Goal: Task Accomplishment & Management: Complete application form

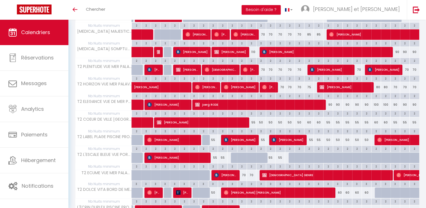
scroll to position [236, 0]
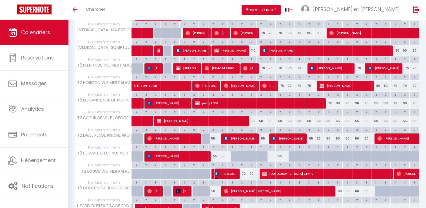
click at [226, 172] on span "[PERSON_NAME]" at bounding box center [225, 173] width 22 height 11
select select "OK"
select select "KO"
select select "0"
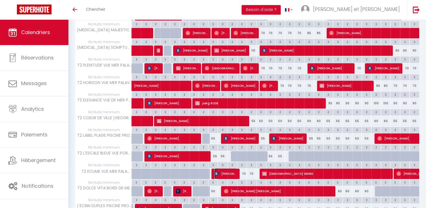
select select "1"
select select
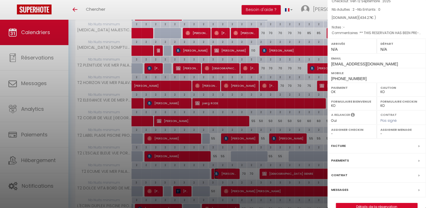
scroll to position [53, 0]
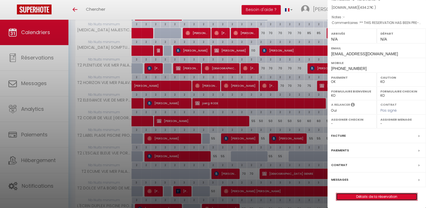
click at [367, 194] on link "Détails de la réservation" at bounding box center [376, 196] width 81 height 7
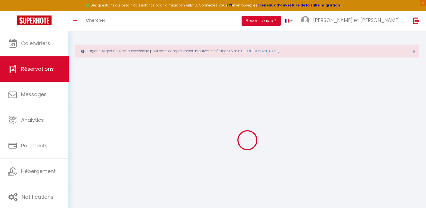
type input "[PERSON_NAME]"
type input "[EMAIL_ADDRESS][DOMAIN_NAME]"
type input "[PHONE_NUMBER]"
type input "1260"
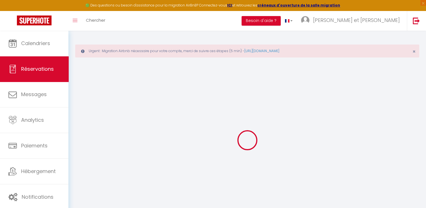
type input "[STREET_ADDRESS]"
type input "Nyon"
select select "CH"
type input "34.17"
type input "24"
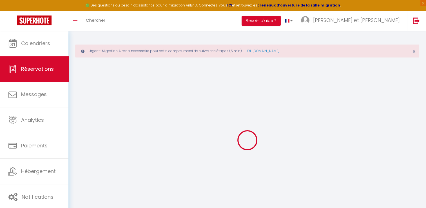
type input "64.11"
type input "6.08"
select select "51484"
select select "1"
select select
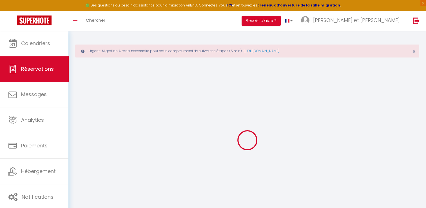
select select
type input "2"
select select "12"
select select "14"
type input "313.2"
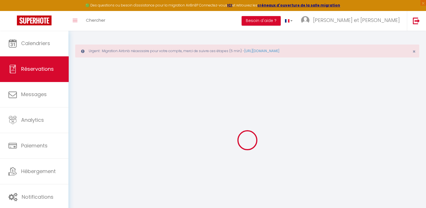
checkbox input "false"
type input "0"
select select "2"
type input "0"
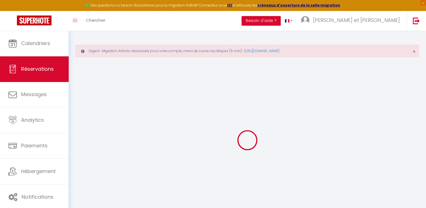
type input "0"
select select
checkbox input "false"
select select
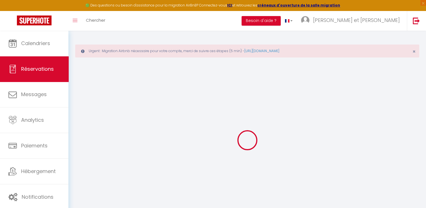
select select
checkbox input "false"
select select
checkbox input "false"
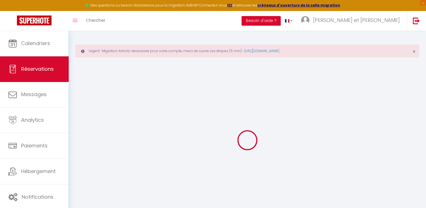
type textarea "** THIS RESERVATION HAS BEEN PRE-PAID ** Approximate time of arrival: between 1…"
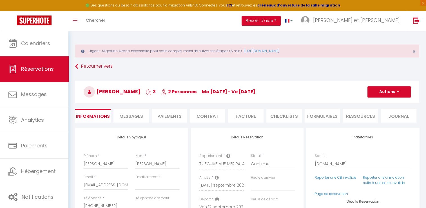
type input "56"
type input "6.9"
select select
checkbox input "false"
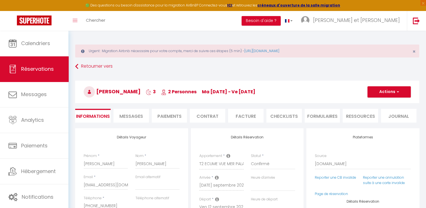
select select
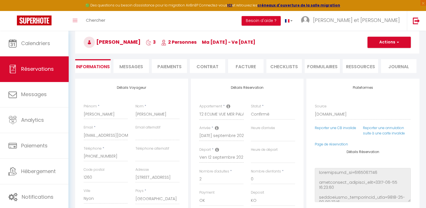
scroll to position [50, 0]
click at [140, 69] on li "Messages" at bounding box center [130, 66] width 35 height 14
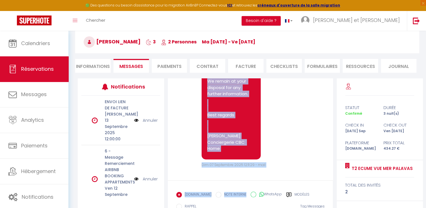
scroll to position [1371, 0]
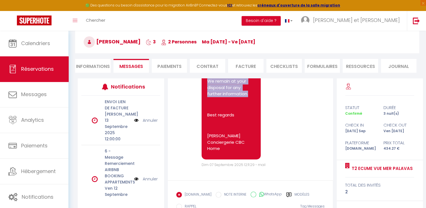
drag, startPoint x: 207, startPoint y: 132, endPoint x: 248, endPoint y: 96, distance: 54.8
copy pre "As specified in the advert, you still need to pay your security deposit. To fac…"
click at [82, 61] on li "Informations" at bounding box center [92, 66] width 35 height 14
select select
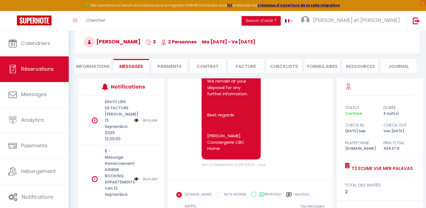
select select
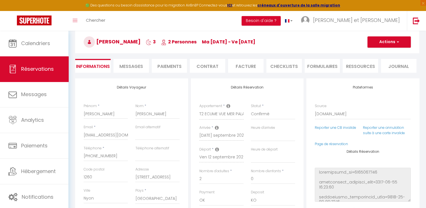
select select
checkbox input "false"
click at [138, 135] on input "email" at bounding box center [157, 135] width 44 height 10
type input "c"
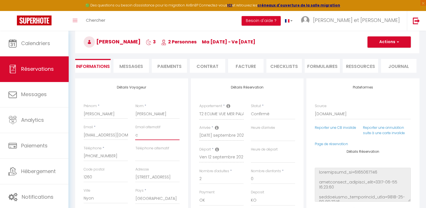
select select
checkbox input "false"
type input "ch"
select select
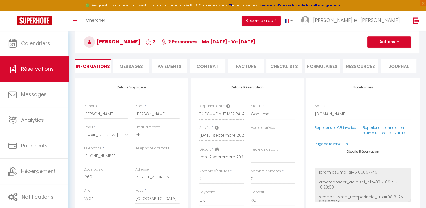
select select
checkbox input "false"
type input "chr"
select select
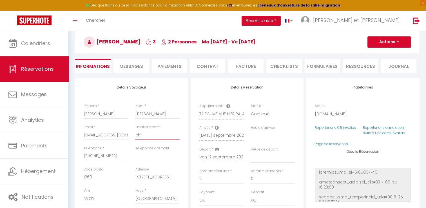
checkbox input "false"
type input "chri"
select select
checkbox input "false"
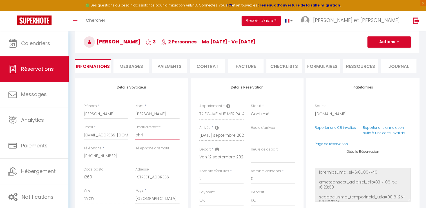
type input "[PERSON_NAME]"
select select
checkbox input "false"
type input "[PERSON_NAME]"
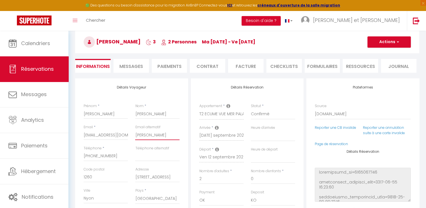
select select
checkbox input "false"
type input "[PERSON_NAME]"
select select
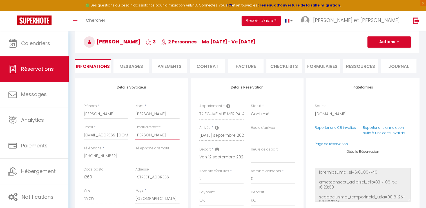
select select
checkbox input "false"
type input "[PERSON_NAME]"
select select
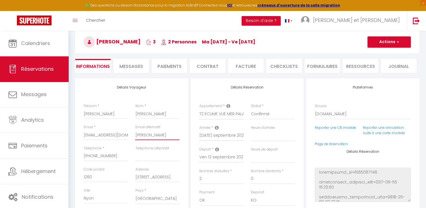
checkbox input "false"
type input "[PERSON_NAME]@"
select select
checkbox input "false"
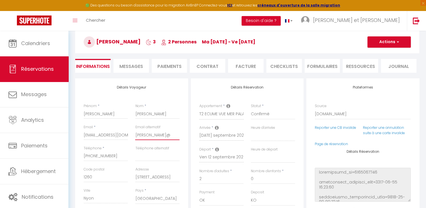
type input "[PERSON_NAME]"
select select
checkbox input "false"
type input "[PERSON_NAME]"
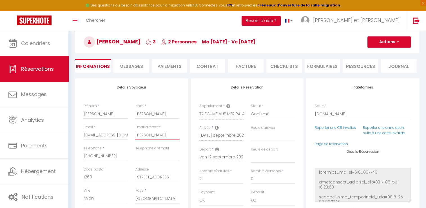
select select
checkbox input "false"
type input "[PERSON_NAME]"
select select
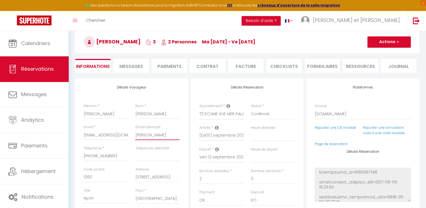
select select
checkbox input "false"
type input "[PERSON_NAME]"
select select
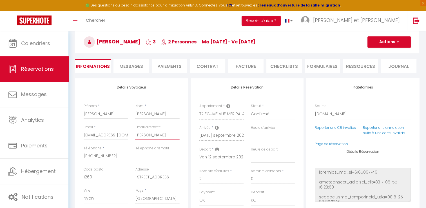
checkbox input "false"
type input "[PERSON_NAME]"
select select
checkbox input "false"
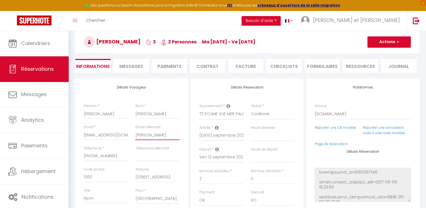
type input "[PERSON_NAME]"
select select
checkbox input "false"
type input "[PERSON_NAME]"
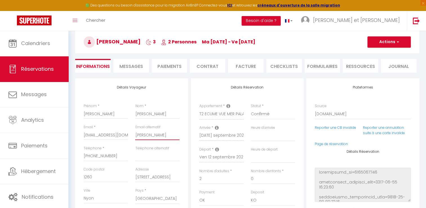
select select
checkbox input "false"
type input "[PERSON_NAME]"
select select
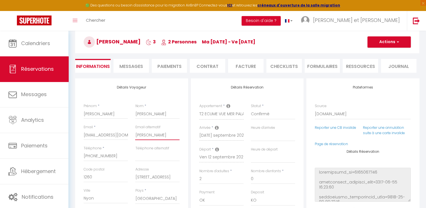
select select
checkbox input "false"
type input "[PERSON_NAME]"
select select
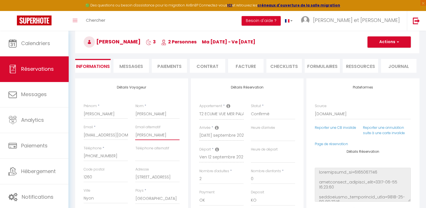
checkbox input "false"
type input "[PERSON_NAME]"
select select
checkbox input "false"
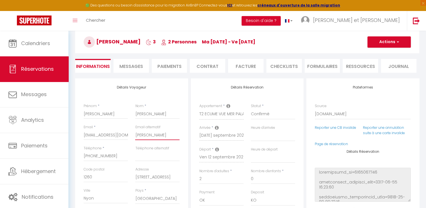
type input "[EMAIL_ADDRESS]"
select select
checkbox input "false"
type input "[EMAIL_ADDRESS]."
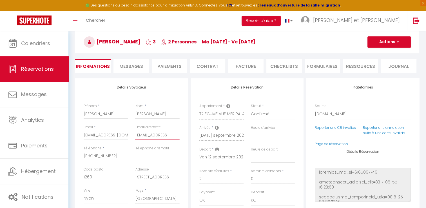
select select
checkbox input "false"
type input "[PERSON_NAME]"
select select
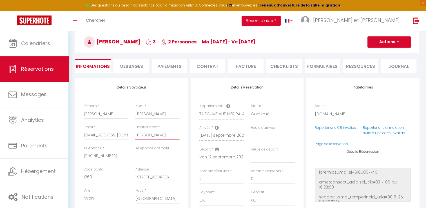
select select
checkbox input "false"
type input "[PERSON_NAME][EMAIL_ADDRESS][DOMAIN_NAME]"
select select
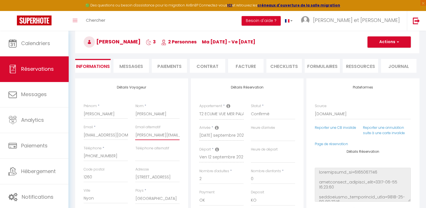
checkbox input "false"
select select
checkbox input "false"
select select
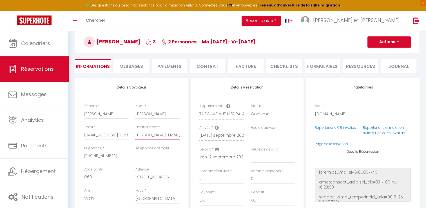
select select
checkbox input "false"
type input "[PERSON_NAME][EMAIL_ADDRESS][DOMAIN_NAME]"
click at [386, 41] on button "Actions" at bounding box center [388, 41] width 43 height 11
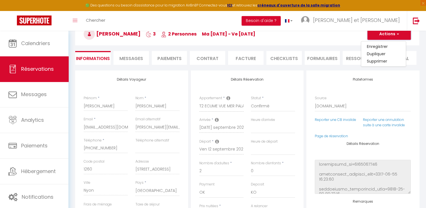
scroll to position [57, 0]
click at [372, 49] on link "Enregistrer" at bounding box center [383, 46] width 44 height 7
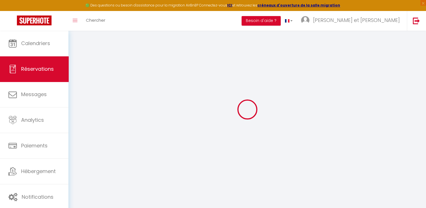
scroll to position [30, 0]
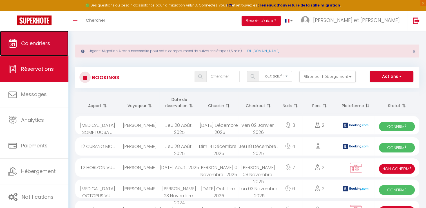
click at [45, 39] on link "Calendriers" at bounding box center [34, 43] width 68 height 25
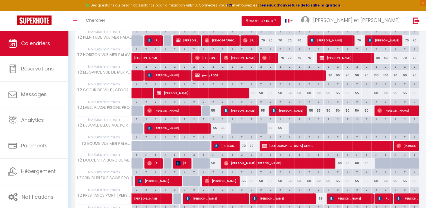
scroll to position [280, 0]
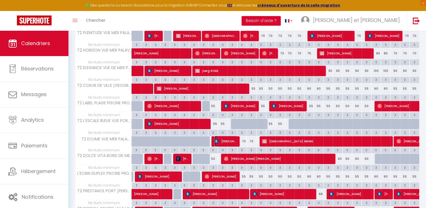
click at [233, 139] on span "[PERSON_NAME]" at bounding box center [225, 141] width 22 height 11
select select "OK"
select select "KO"
select select "0"
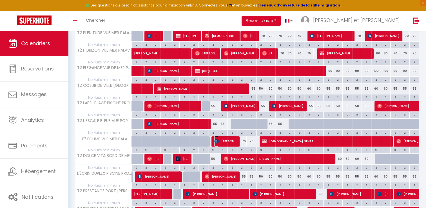
select select "1"
select select
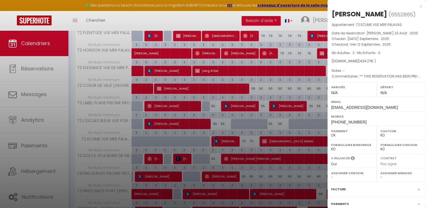
scroll to position [53, 0]
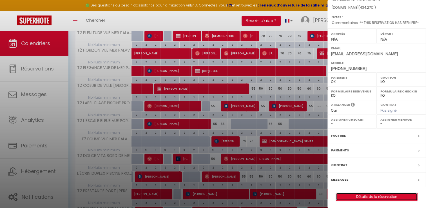
click at [372, 194] on link "Détails de la réservation" at bounding box center [376, 196] width 81 height 7
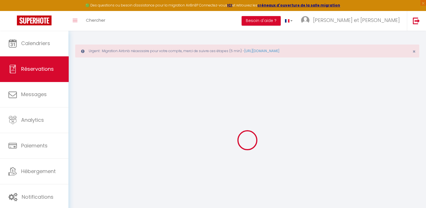
type input "[PERSON_NAME]"
type input "[EMAIL_ADDRESS][DOMAIN_NAME]"
type input "[PERSON_NAME][EMAIL_ADDRESS][DOMAIN_NAME]"
type input "[PHONE_NUMBER]"
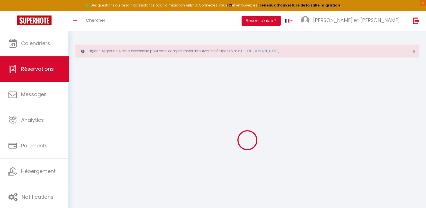
type input "1260"
type input "[STREET_ADDRESS]"
type input "Nyon"
select select "CH"
type input "34.17"
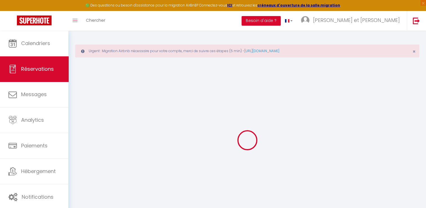
type input "24"
type input "64.11"
type input "6.08"
select select "51484"
select select "1"
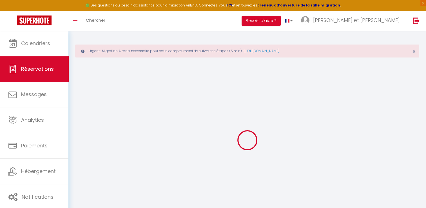
select select
type input "2"
select select "12"
select select
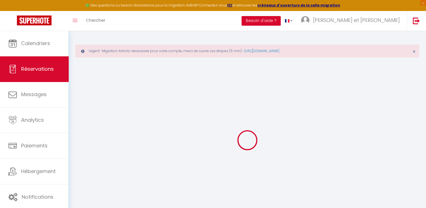
type input "313.2"
checkbox input "false"
type input "0"
select select "2"
type input "0"
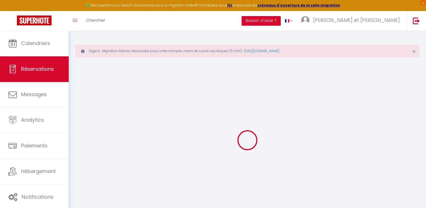
type input "0"
select select
select select "14"
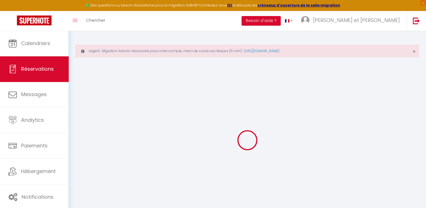
checkbox input "false"
select select
checkbox input "false"
select select
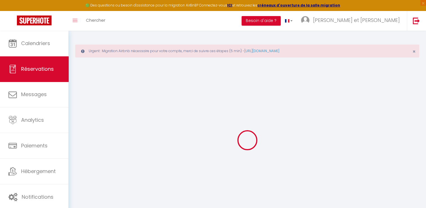
select select
checkbox input "false"
type textarea "** THIS RESERVATION HAS BEEN PRE-PAID ** Approximate time of arrival: between 1…"
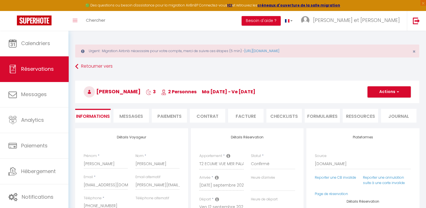
type input "56"
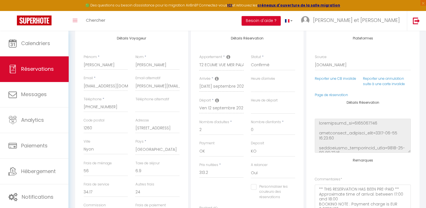
scroll to position [99, 0]
click at [150, 149] on select "[GEOGRAPHIC_DATA] [GEOGRAPHIC_DATA] [GEOGRAPHIC_DATA] [GEOGRAPHIC_DATA] [GEOGRA…" at bounding box center [157, 149] width 44 height 11
click at [135, 144] on select "[GEOGRAPHIC_DATA] [GEOGRAPHIC_DATA] [GEOGRAPHIC_DATA] [GEOGRAPHIC_DATA] [GEOGRA…" at bounding box center [157, 149] width 44 height 11
click at [147, 147] on select "[GEOGRAPHIC_DATA] [GEOGRAPHIC_DATA] [GEOGRAPHIC_DATA] [GEOGRAPHIC_DATA] [GEOGRA…" at bounding box center [157, 149] width 44 height 11
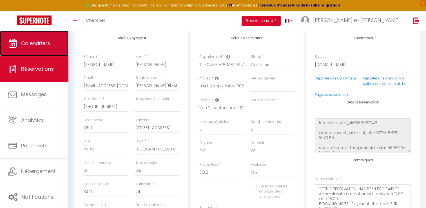
click at [16, 50] on link "Calendriers" at bounding box center [34, 43] width 68 height 25
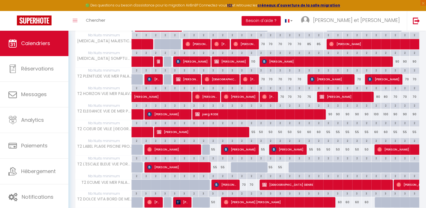
scroll to position [256, 0]
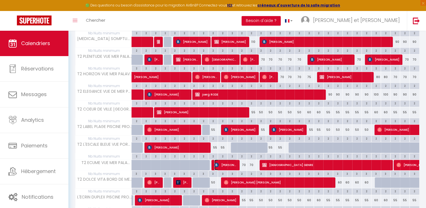
click at [232, 164] on span "[PERSON_NAME]" at bounding box center [225, 164] width 22 height 11
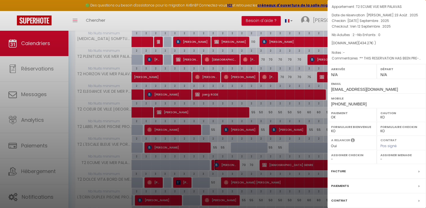
scroll to position [53, 0]
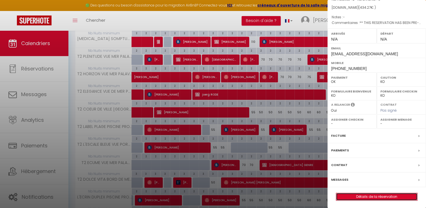
click at [357, 194] on link "Détails de la réservation" at bounding box center [376, 196] width 81 height 7
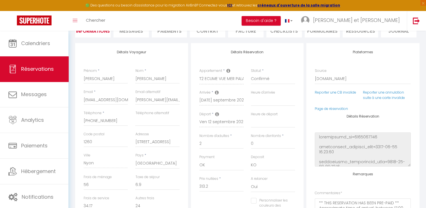
scroll to position [57, 0]
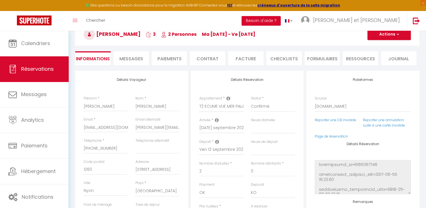
click at [136, 55] on span "Messages" at bounding box center [131, 58] width 24 height 6
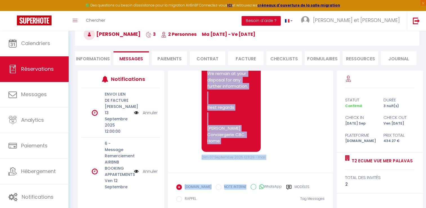
scroll to position [1371, 0]
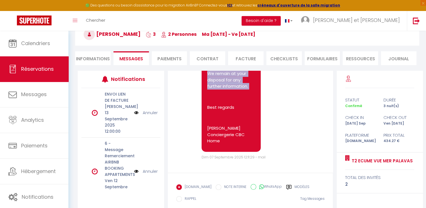
drag, startPoint x: 207, startPoint y: 112, endPoint x: 249, endPoint y: 90, distance: 47.8
copy pre "As specified in the advert, you still need to pay your security deposit. To fac…"
click at [84, 59] on li "Informations" at bounding box center [92, 58] width 35 height 14
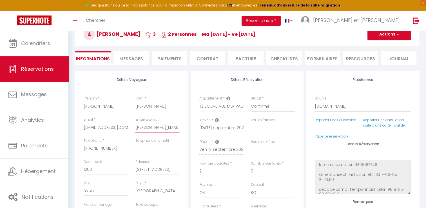
drag, startPoint x: 135, startPoint y: 127, endPoint x: 180, endPoint y: 129, distance: 44.8
click at [180, 129] on div "Email alternatif [PERSON_NAME][EMAIL_ADDRESS][DOMAIN_NAME]" at bounding box center [156, 127] width 51 height 21
